Goal: Transaction & Acquisition: Register for event/course

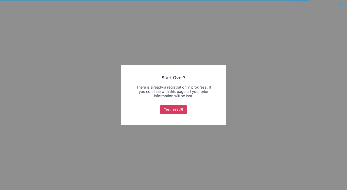
click at [185, 110] on button "Yes, reset it!" at bounding box center [173, 109] width 27 height 9
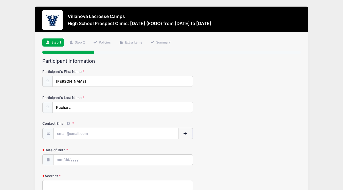
click at [121, 136] on input "Contact Email" at bounding box center [115, 133] width 125 height 11
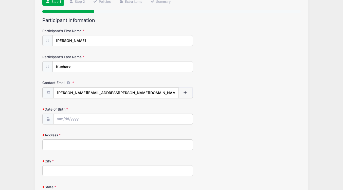
scroll to position [60, 0]
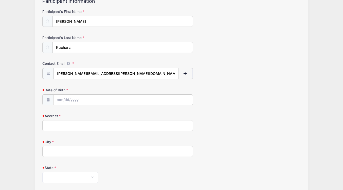
type input "[PERSON_NAME][EMAIL_ADDRESS][PERSON_NAME][DOMAIN_NAME]"
click at [60, 99] on input "Date of Birth" at bounding box center [122, 99] width 139 height 11
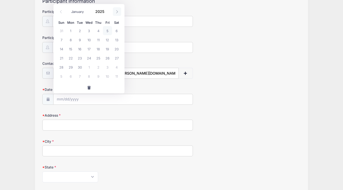
click at [117, 13] on icon at bounding box center [116, 11] width 3 height 3
select select "10"
click at [97, 58] on span "20" at bounding box center [97, 57] width 9 height 9
type input "11/20/2025"
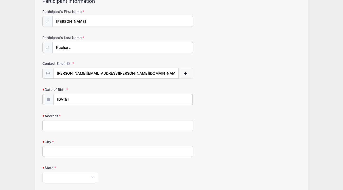
click at [83, 97] on input "11/20/2025" at bounding box center [122, 99] width 139 height 11
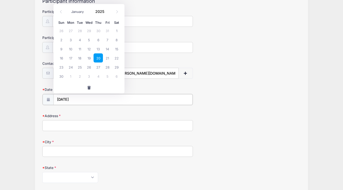
click at [83, 100] on input "11/20/2025" at bounding box center [122, 99] width 139 height 11
click at [69, 129] on input "Address" at bounding box center [117, 125] width 150 height 11
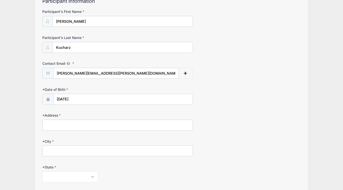
click at [58, 125] on input "Address" at bounding box center [117, 125] width 150 height 11
click at [140, 98] on input "11/20/2025" at bounding box center [122, 99] width 139 height 11
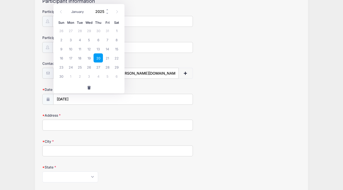
click at [101, 12] on input "2025" at bounding box center [101, 12] width 16 height 8
click at [107, 12] on span at bounding box center [108, 13] width 4 height 4
click at [105, 10] on input "2022" at bounding box center [101, 12] width 16 height 8
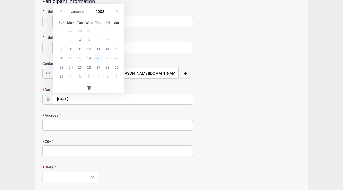
type input "2008"
click at [97, 58] on span "20" at bounding box center [97, 57] width 9 height 9
type input "11/20/2008"
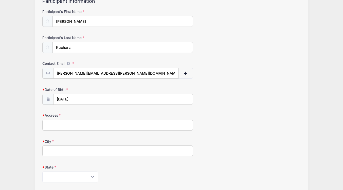
click at [62, 127] on input "Address" at bounding box center [117, 125] width 150 height 11
type input "298 Highwood Ave"
type input "Glen Rock"
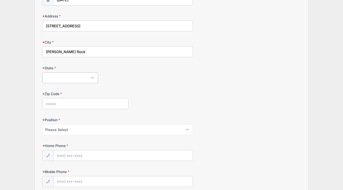
scroll to position [161, 0]
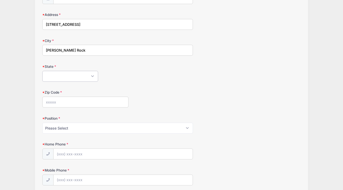
click at [90, 78] on select "Alabama Alaska American Samoa Arizona Arkansas Armed Forces Africa Armed Forces…" at bounding box center [70, 76] width 56 height 11
select select "NJ"
click at [42, 71] on select "Alabama Alaska American Samoa Arizona Arkansas Armed Forces Africa Armed Forces…" at bounding box center [70, 76] width 56 height 11
click at [70, 104] on input "Zip Code" at bounding box center [85, 102] width 86 height 11
type input "07452"
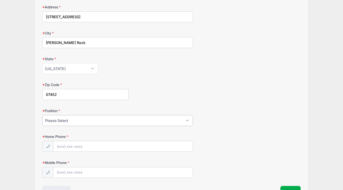
scroll to position [202, 0]
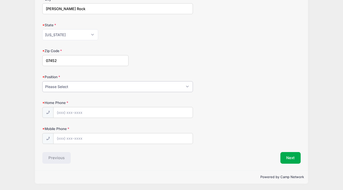
click at [189, 86] on select "Please Select Goalie Middie Defense Attack FOGO LSM" at bounding box center [117, 86] width 150 height 11
select select "FOGO"
click at [42, 81] on select "Please Select Goalie Middie Defense Attack FOGO LSM" at bounding box center [117, 86] width 150 height 11
click at [88, 112] on input "Home Phone" at bounding box center [122, 112] width 139 height 11
type input "(201) 445-5265"
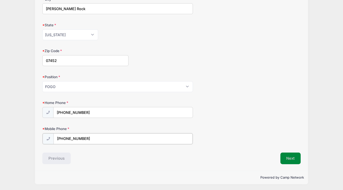
type input "(917) 657-8102"
click at [292, 159] on button "Next" at bounding box center [290, 158] width 21 height 12
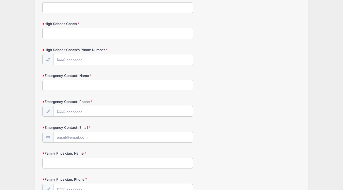
scroll to position [0, 0]
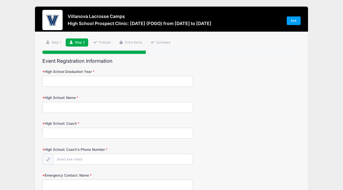
click at [93, 78] on input "High School Graduation Year" at bounding box center [117, 81] width 150 height 11
type input "2027"
type input "Glen Rock High School"
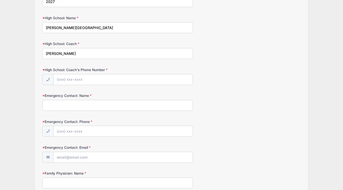
scroll to position [79, 0]
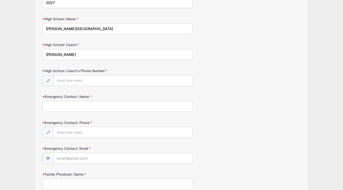
type input "Joe Voto"
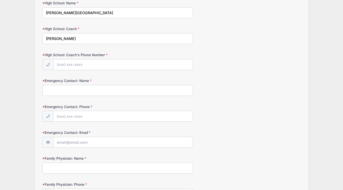
scroll to position [97, 0]
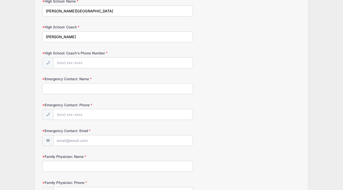
click at [113, 89] on input "Emergency Contact: Name" at bounding box center [117, 88] width 150 height 11
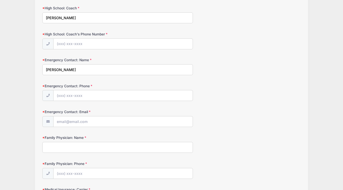
scroll to position [153, 0]
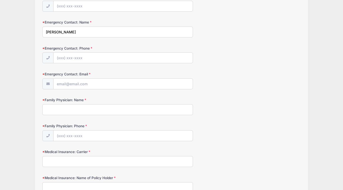
type input "Jennifer Kucharz"
click at [117, 57] on input "Emergency Contact: Phone" at bounding box center [122, 58] width 139 height 11
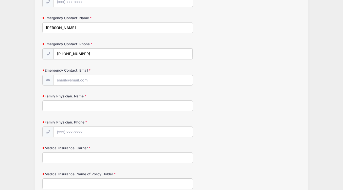
scroll to position [158, 0]
type input "(203) 216-5311"
click at [157, 81] on input "Emergency Contact: Email" at bounding box center [122, 79] width 139 height 11
type input "E"
type input "jen@jkucharz.com"
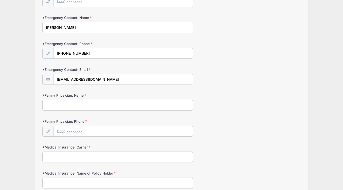
click at [95, 111] on form "High School Graduation Year 2027 High School: Name Glen Rock High School High S…" at bounding box center [171, 110] width 258 height 398
type input "Dr. Brian Lewis"
click at [87, 131] on input "Family Physician: Phone" at bounding box center [122, 131] width 139 height 11
type input "(201) 797-1900"
click at [80, 158] on input "Medical Insurance: Carrier" at bounding box center [117, 157] width 150 height 11
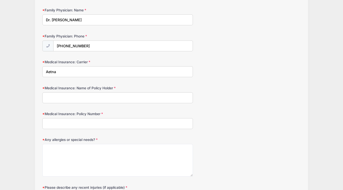
scroll to position [246, 0]
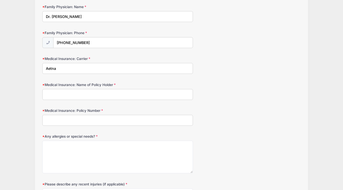
type input "Aetna"
click at [99, 99] on input "Medical Insurance: Name of Policy Holder" at bounding box center [117, 94] width 150 height 11
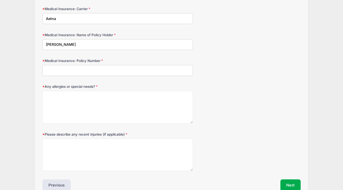
scroll to position [298, 0]
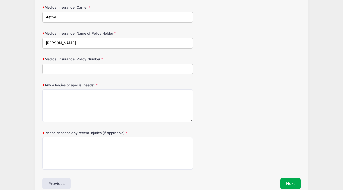
type input "Ezra Kucharz"
click at [163, 71] on input "Medical Insurance: Policy Number" at bounding box center [117, 69] width 150 height 11
type input "W292903563"
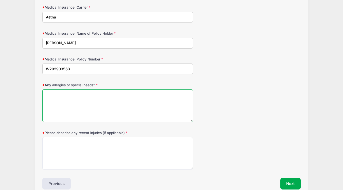
click at [90, 100] on textarea "Any allergies or special needs?" at bounding box center [117, 105] width 150 height 33
type textarea "Penicillin"
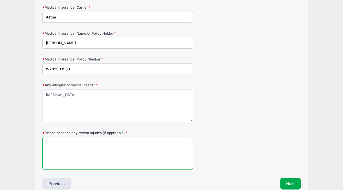
click at [59, 154] on textarea "Please describe any recent injuries (if applicable)" at bounding box center [117, 153] width 150 height 33
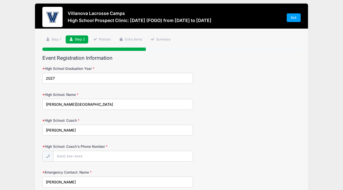
scroll to position [0, 0]
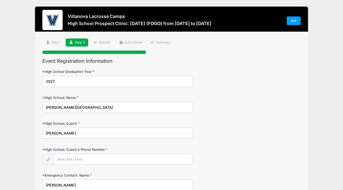
type textarea "n/a"
click at [131, 158] on input "High School: Coach's Phone Number" at bounding box center [122, 159] width 139 height 11
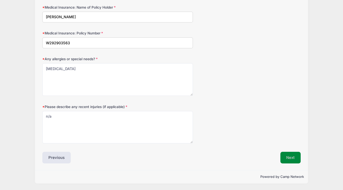
type input "(201) 961-2528"
click at [292, 158] on button "Next" at bounding box center [290, 158] width 21 height 12
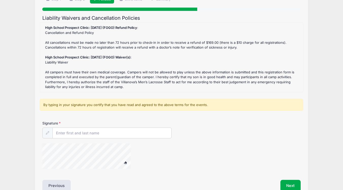
scroll to position [41, 0]
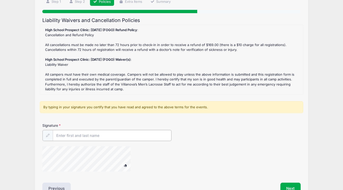
click at [92, 135] on input "Signature" at bounding box center [112, 135] width 119 height 11
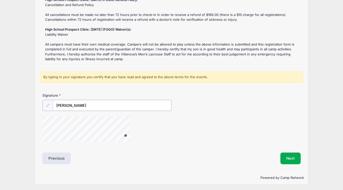
scroll to position [71, 0]
type input "Jennifer Kucharz"
click at [294, 158] on button "Next" at bounding box center [290, 158] width 21 height 12
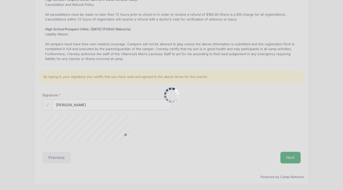
scroll to position [71, 0]
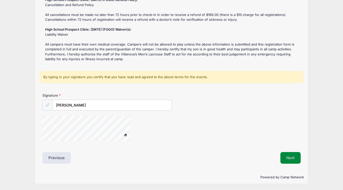
click at [295, 157] on button "Next" at bounding box center [290, 158] width 21 height 12
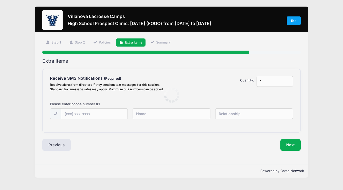
scroll to position [0, 0]
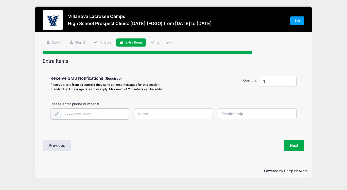
click at [79, 113] on input "text" at bounding box center [95, 114] width 67 height 11
type input "(203) 216-5311"
click at [144, 113] on input "text" at bounding box center [173, 113] width 79 height 11
type input "Jennifer Kucharz"
type input "Mother"
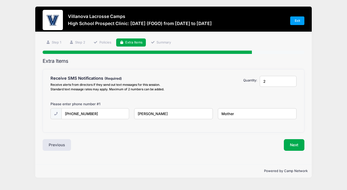
type input "2"
click at [291, 79] on input "2" at bounding box center [277, 81] width 37 height 11
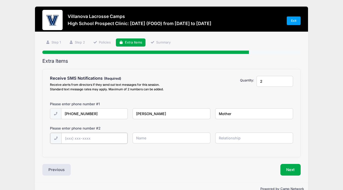
click at [101, 136] on input "text" at bounding box center [94, 138] width 66 height 11
type input "(917) 657-1410"
click at [157, 138] on input "text" at bounding box center [171, 138] width 78 height 11
type input "Ezra Kucharz"
type input "Father"
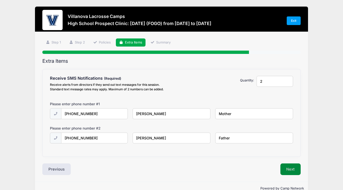
click at [286, 170] on button "Next" at bounding box center [290, 170] width 21 height 12
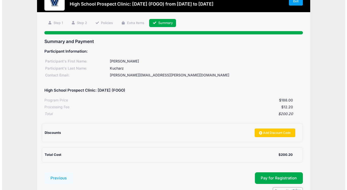
scroll to position [50, 0]
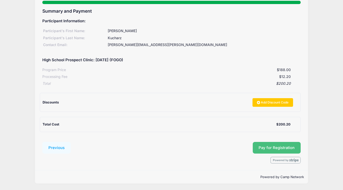
click at [281, 147] on button "Pay for Registration" at bounding box center [277, 148] width 48 height 12
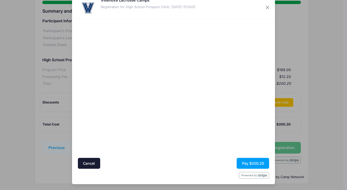
scroll to position [14, 0]
click at [256, 164] on button "Pay $200.20" at bounding box center [252, 163] width 32 height 11
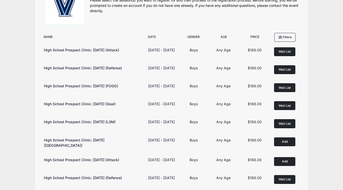
scroll to position [28, 0]
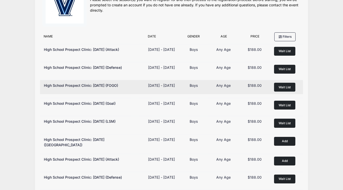
click at [283, 89] on span "Wait List" at bounding box center [284, 87] width 12 height 4
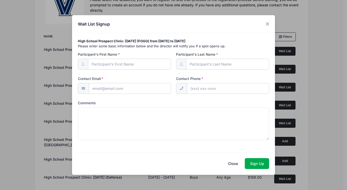
click at [138, 62] on input "Participant's First Name" at bounding box center [129, 64] width 83 height 11
type input "[PERSON_NAME]"
type input "Kucharz"
type input "jen@jkucharz.com"
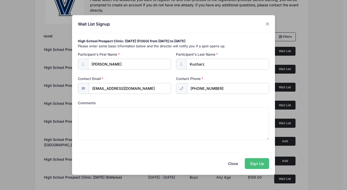
type input "(203) 216-5311"
click at [254, 162] on button "Sign Up" at bounding box center [256, 163] width 24 height 11
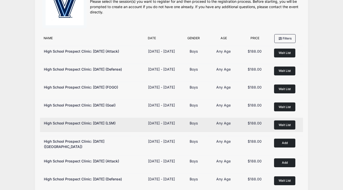
scroll to position [0, 0]
